Goal: Task Accomplishment & Management: Manage account settings

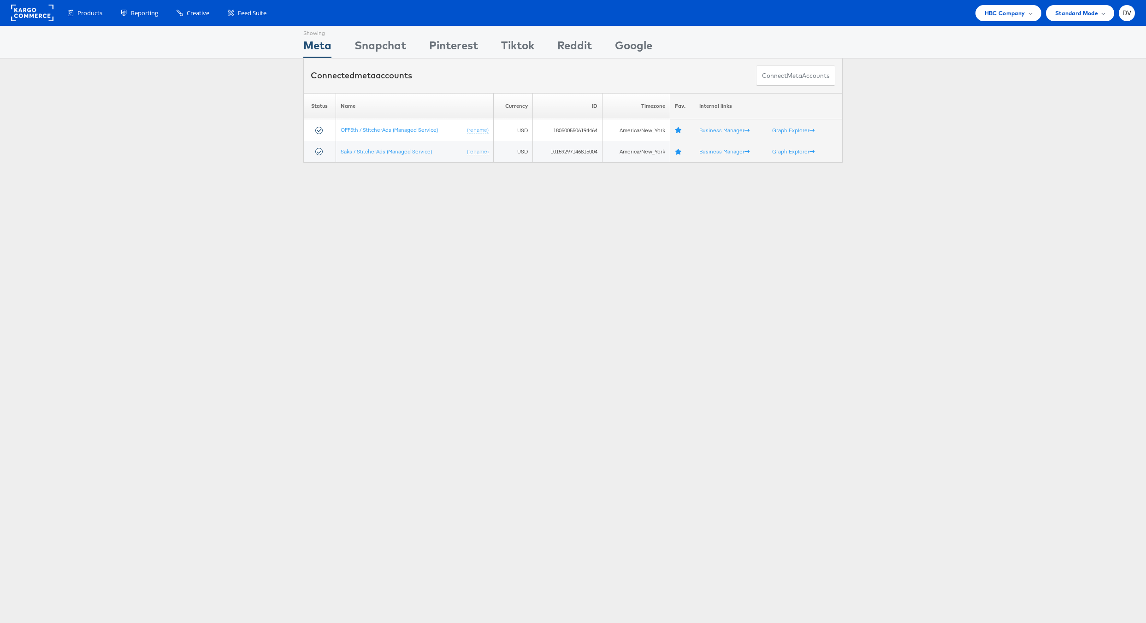
click at [30, 14] on rect at bounding box center [32, 13] width 42 height 17
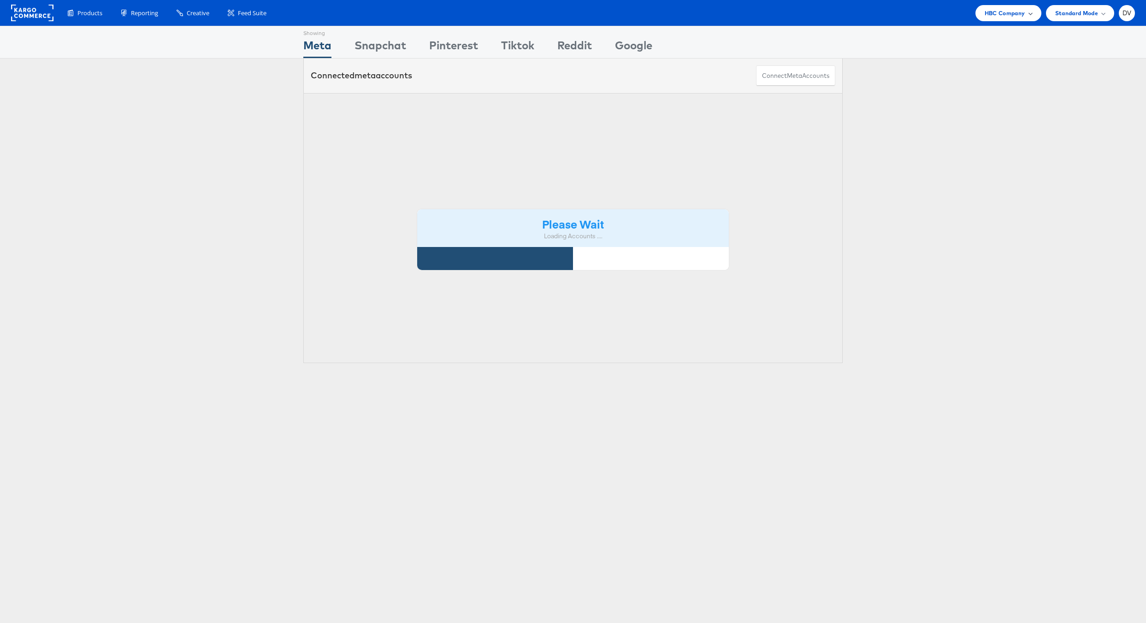
click at [999, 15] on span "HBC Company" at bounding box center [1004, 13] width 41 height 10
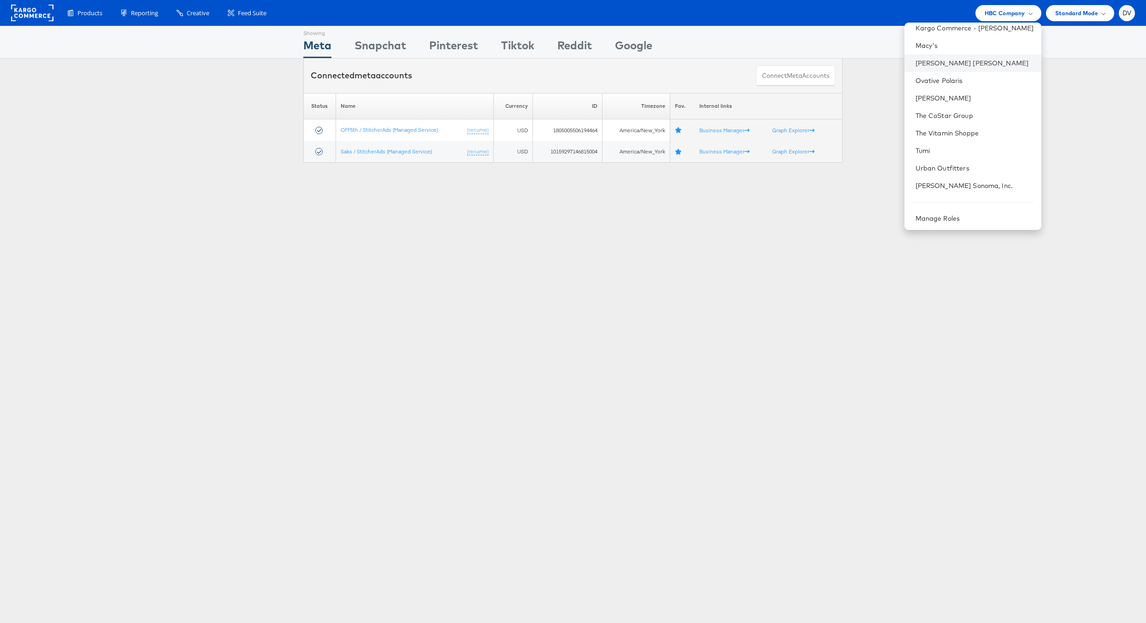
scroll to position [129, 0]
click at [961, 171] on li "Urban Outfitters" at bounding box center [972, 168] width 137 height 18
click at [959, 170] on link "Urban Outfitters" at bounding box center [974, 167] width 118 height 9
